Goal: Transaction & Acquisition: Purchase product/service

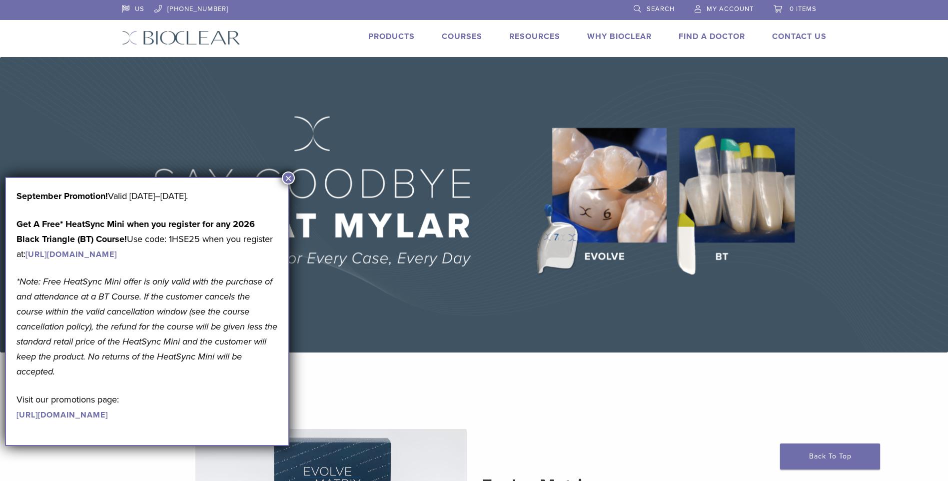
click at [288, 178] on button "×" at bounding box center [288, 177] width 13 height 13
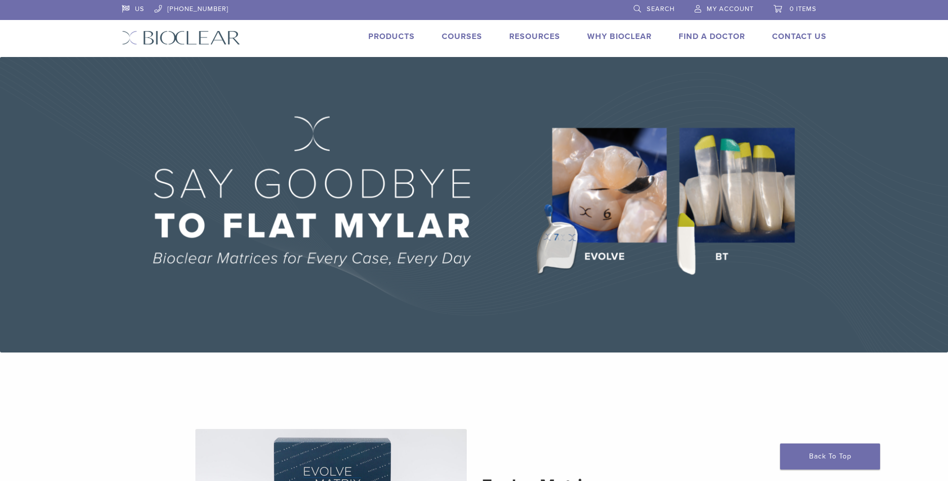
click at [399, 37] on link "Products" at bounding box center [391, 36] width 46 height 10
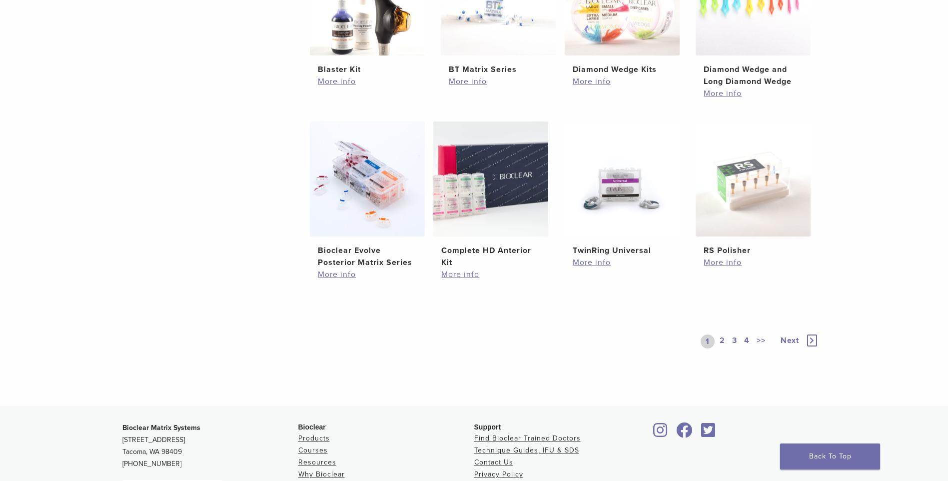
scroll to position [650, 0]
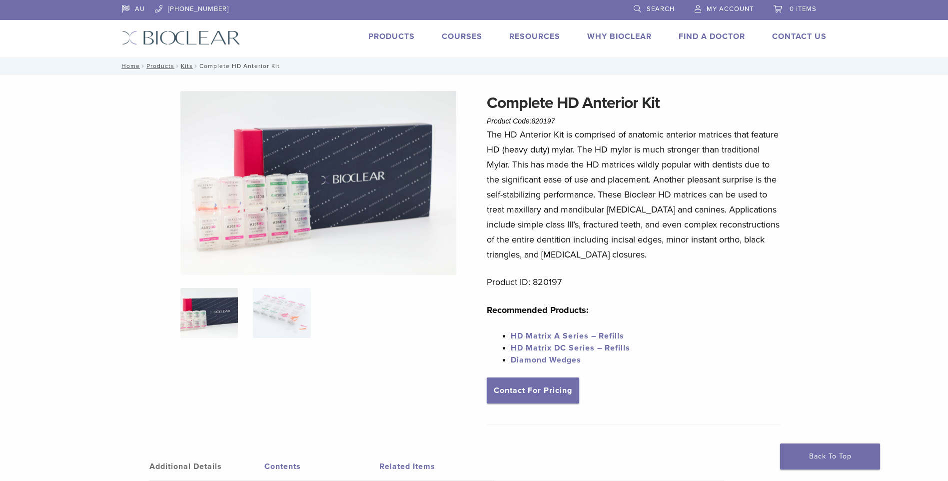
click at [221, 306] on img at bounding box center [208, 313] width 57 height 50
click at [273, 316] on img at bounding box center [281, 313] width 57 height 50
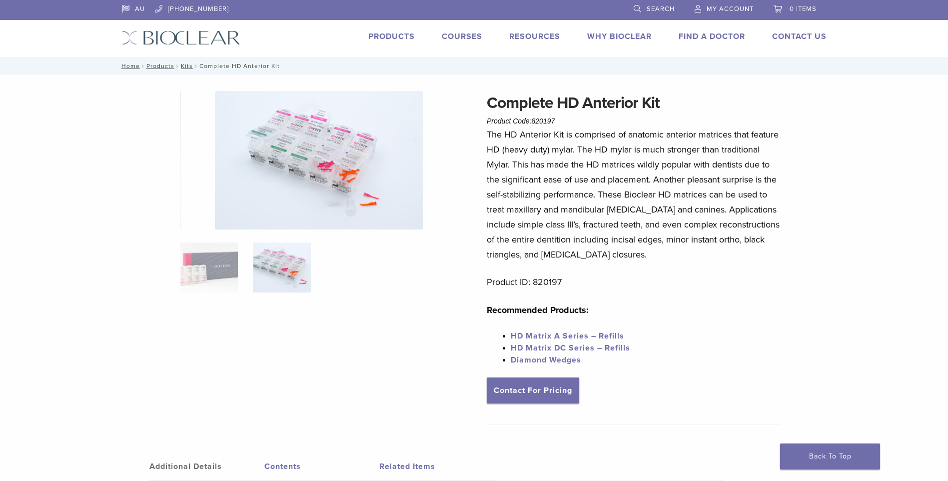
click at [242, 246] on ol at bounding box center [318, 273] width 291 height 63
click at [354, 213] on img at bounding box center [319, 160] width 208 height 138
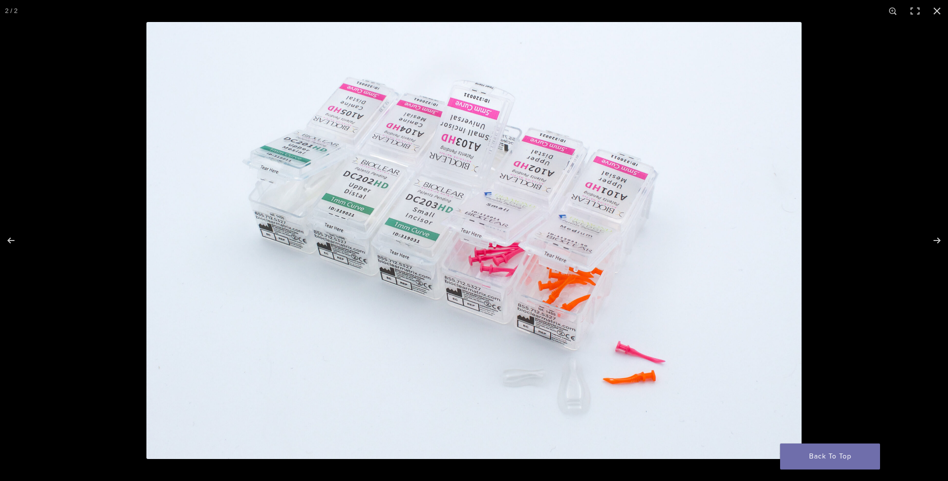
click at [574, 365] on img at bounding box center [473, 240] width 655 height 437
